Goal: Task Accomplishment & Management: Complete application form

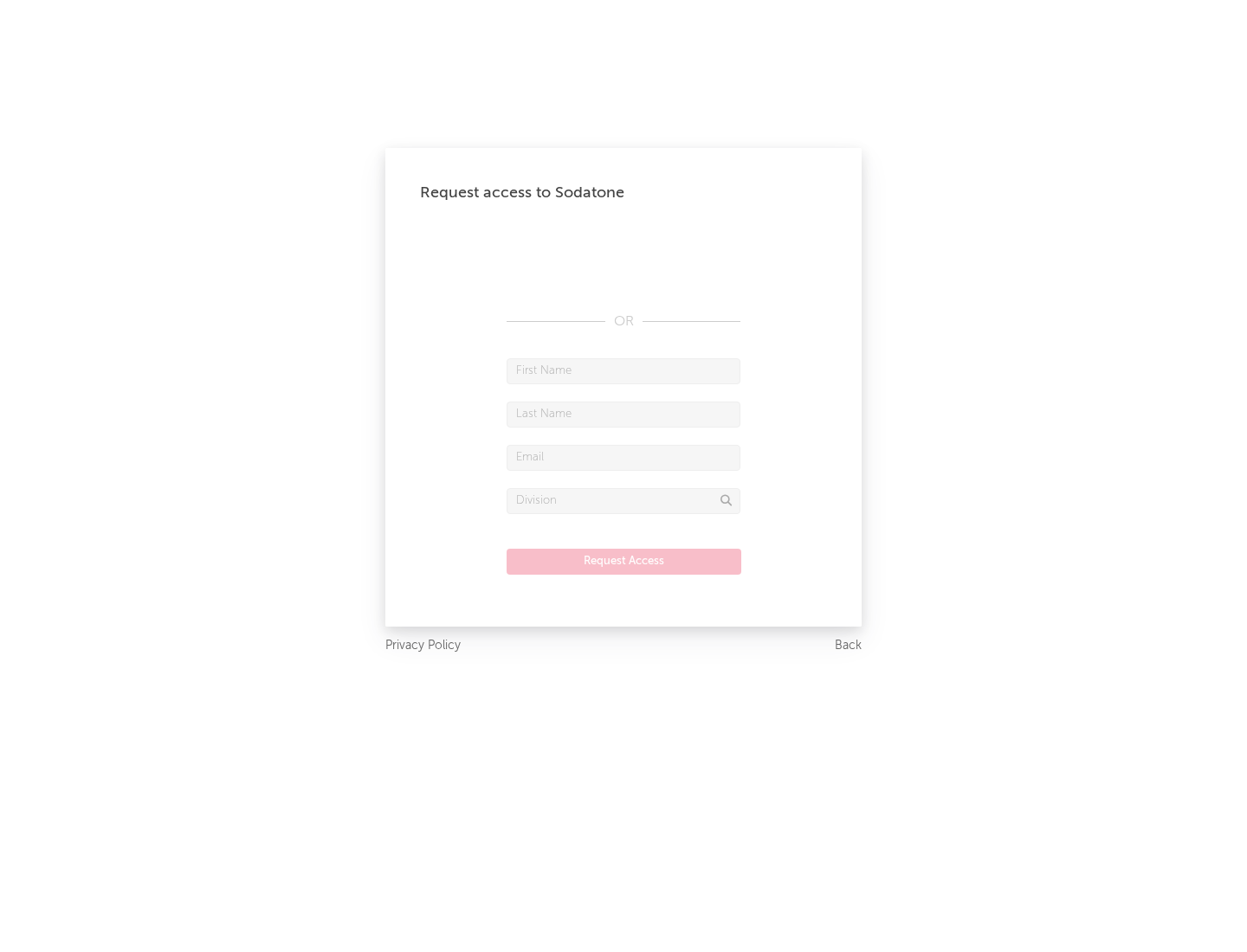
click at [623, 371] on input "text" at bounding box center [624, 371] width 234 height 26
type input "[PERSON_NAME]"
click at [623, 414] on input "text" at bounding box center [624, 415] width 234 height 26
type input "[PERSON_NAME]"
click at [623, 457] on input "text" at bounding box center [624, 458] width 234 height 26
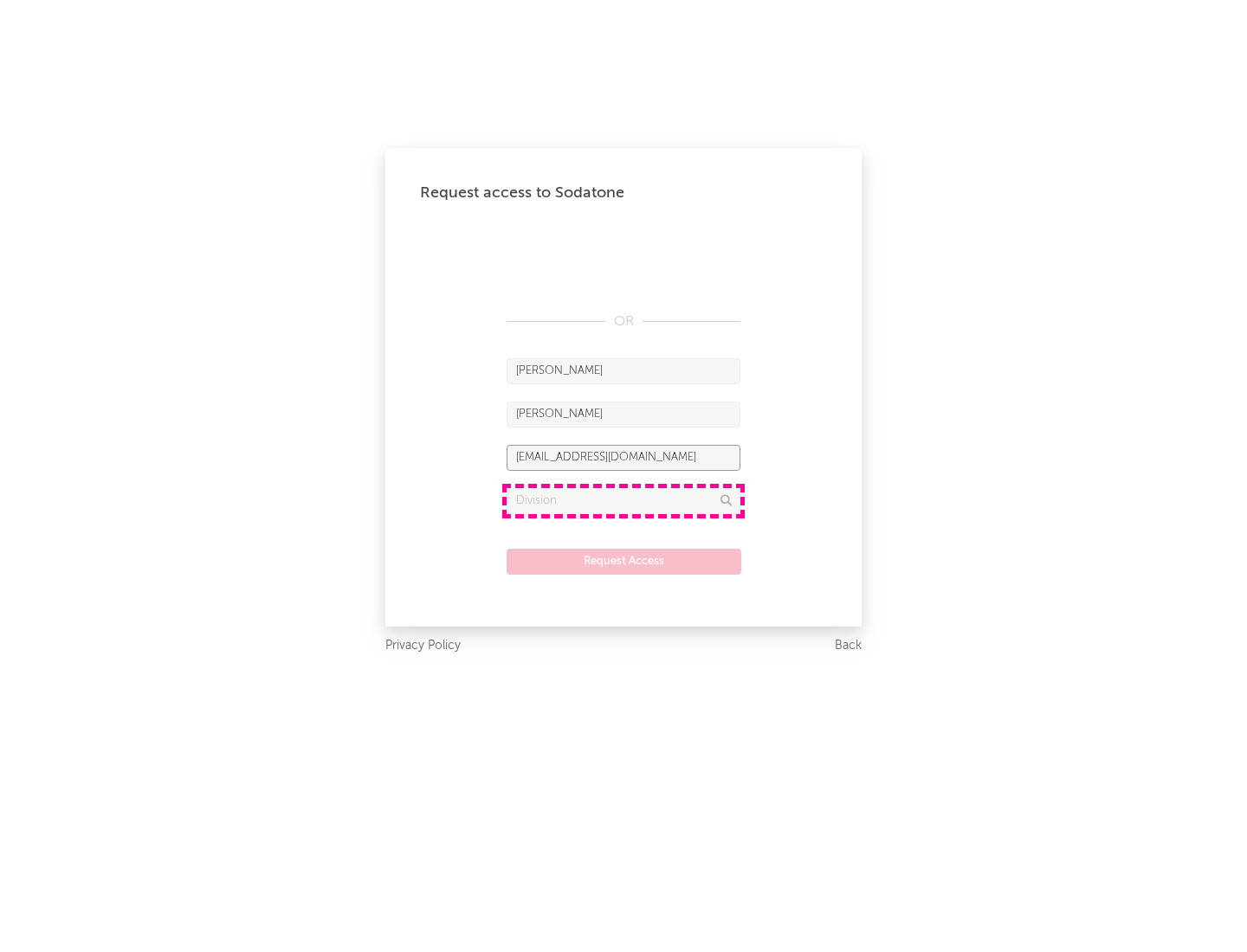
type input "[EMAIL_ADDRESS][DOMAIN_NAME]"
click at [623, 500] on input "text" at bounding box center [624, 501] width 234 height 26
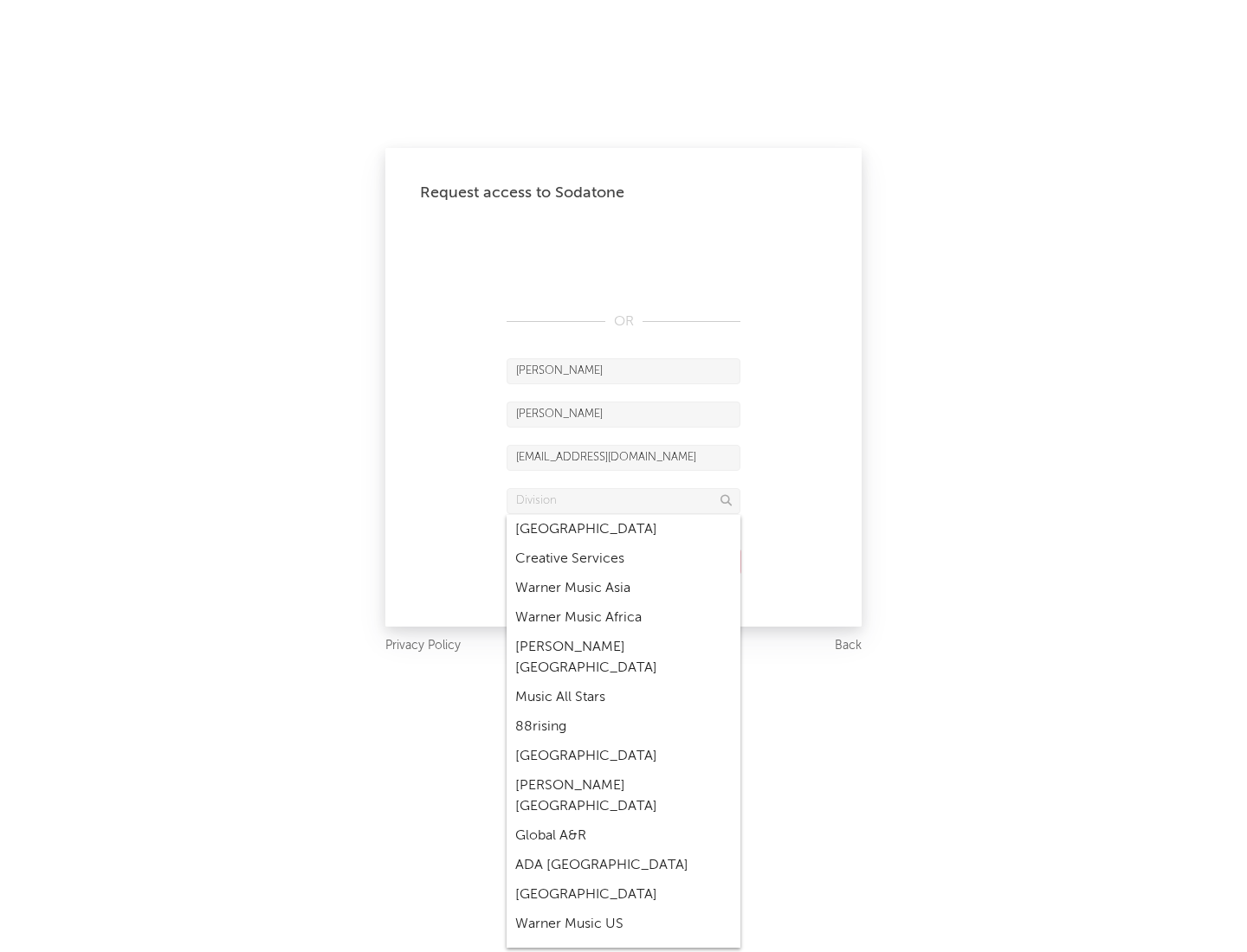
click at [623, 683] on div "Music All Stars" at bounding box center [624, 697] width 234 height 29
type input "Music All Stars"
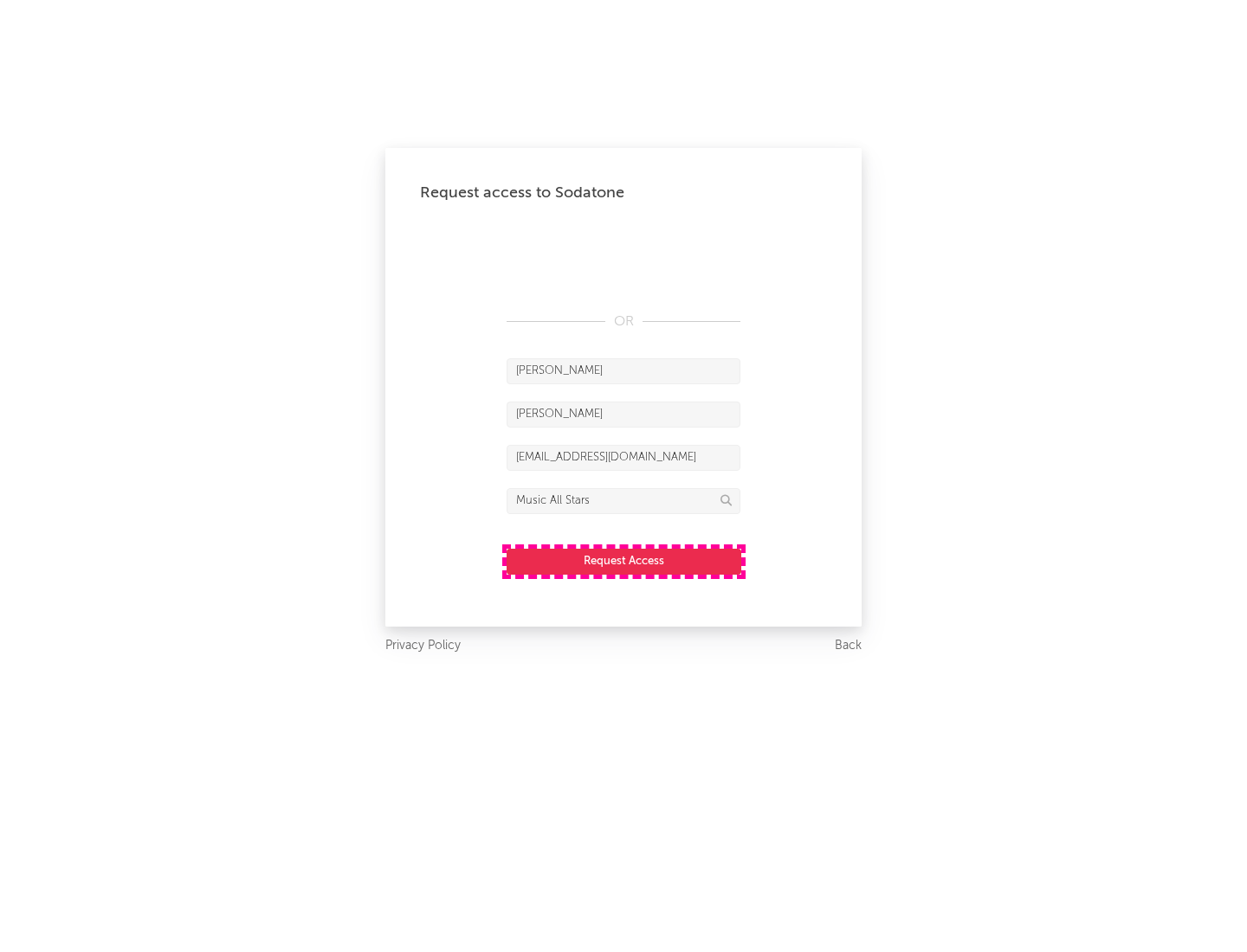
click at [623, 561] on button "Request Access" at bounding box center [624, 562] width 235 height 26
